Goal: Information Seeking & Learning: Check status

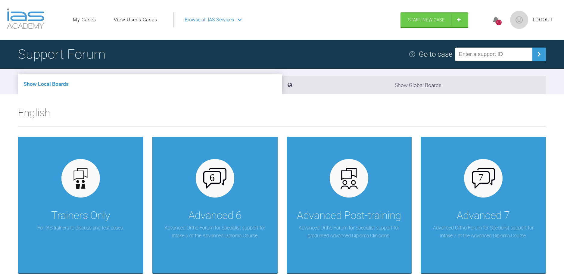
click at [144, 13] on ul "My Cases View User's Cases" at bounding box center [123, 19] width 101 height 15
click at [139, 21] on link "View User's Cases" at bounding box center [135, 20] width 43 height 8
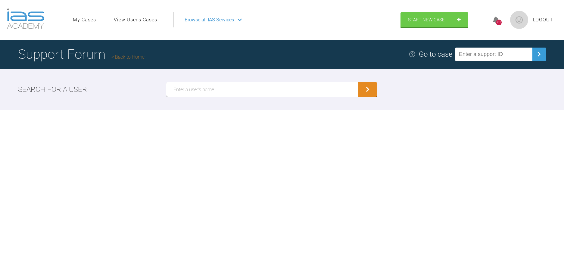
click at [191, 93] on input "text" at bounding box center [262, 89] width 192 height 14
type input "rebecca lynne"
click at [368, 94] on button "submit" at bounding box center [367, 90] width 19 height 14
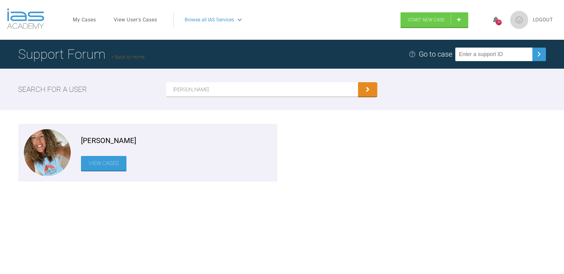
click at [104, 163] on link "View Cases" at bounding box center [103, 163] width 45 height 15
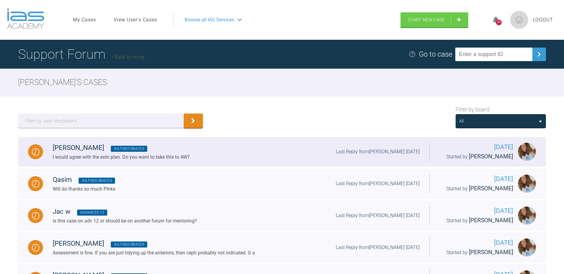
click at [82, 161] on div "I would agree with the extn plan. Do you want to take this to AW?" at bounding box center [121, 157] width 137 height 8
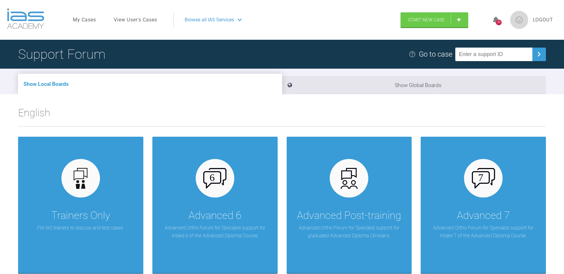
click at [487, 54] on input "text" at bounding box center [493, 55] width 77 height 14
type input "923G5KZ6"
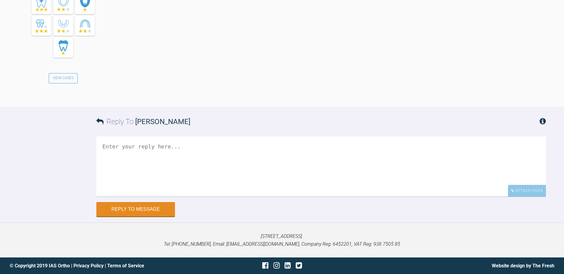
scroll to position [813, 0]
